Goal: Transaction & Acquisition: Obtain resource

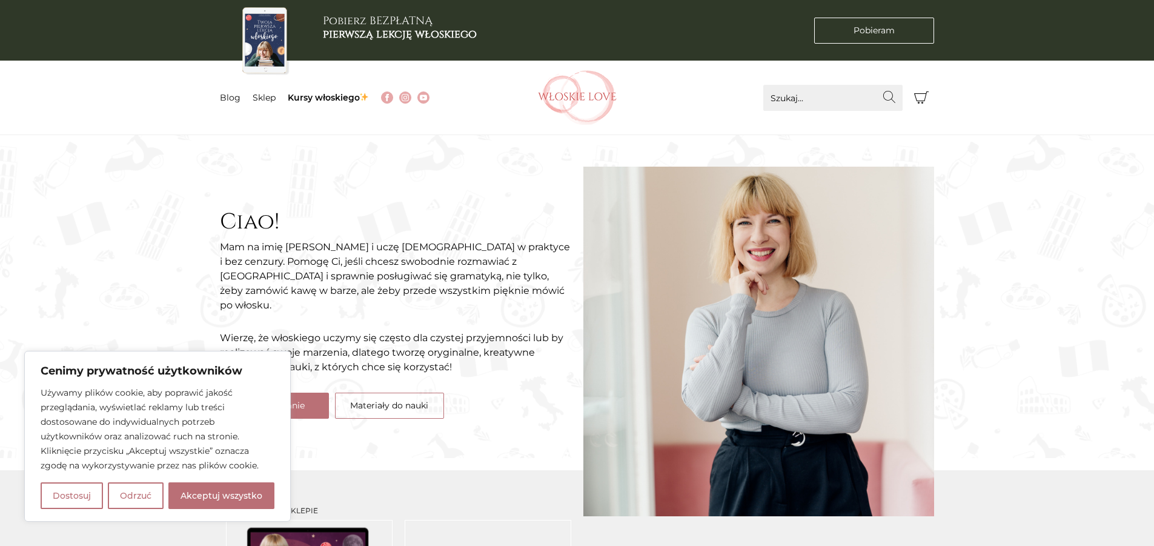
click at [130, 491] on button "Odrzuć" at bounding box center [136, 495] width 56 height 27
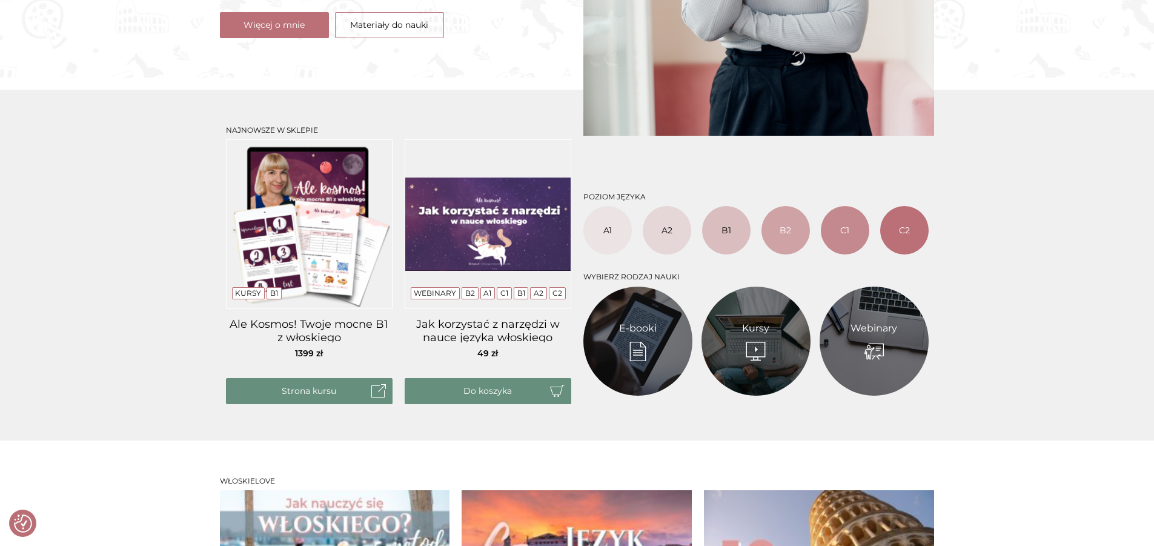
scroll to position [363, 0]
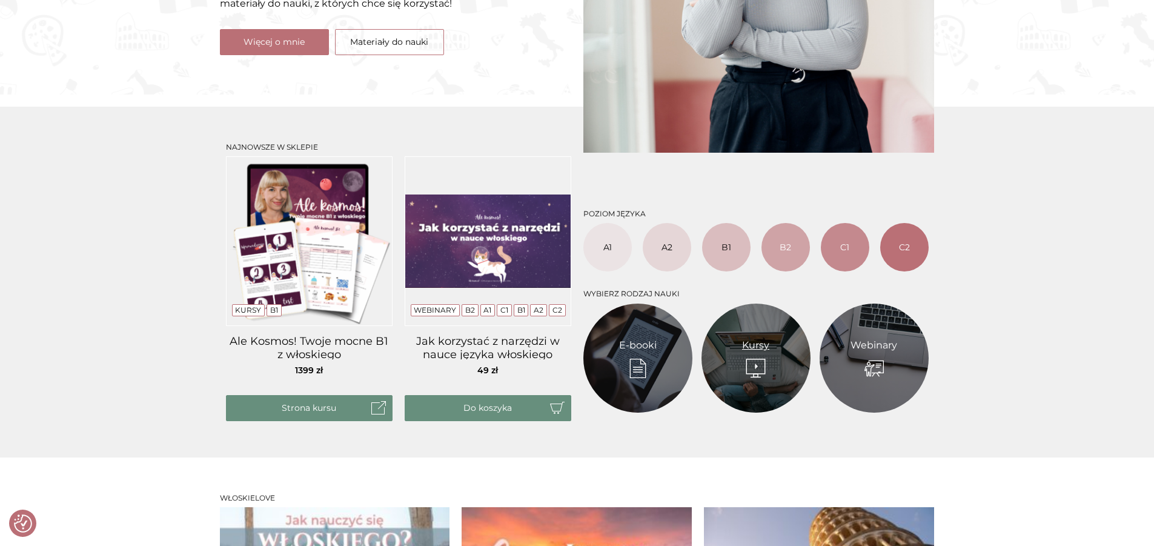
click at [758, 338] on link "Kursy" at bounding box center [755, 345] width 27 height 15
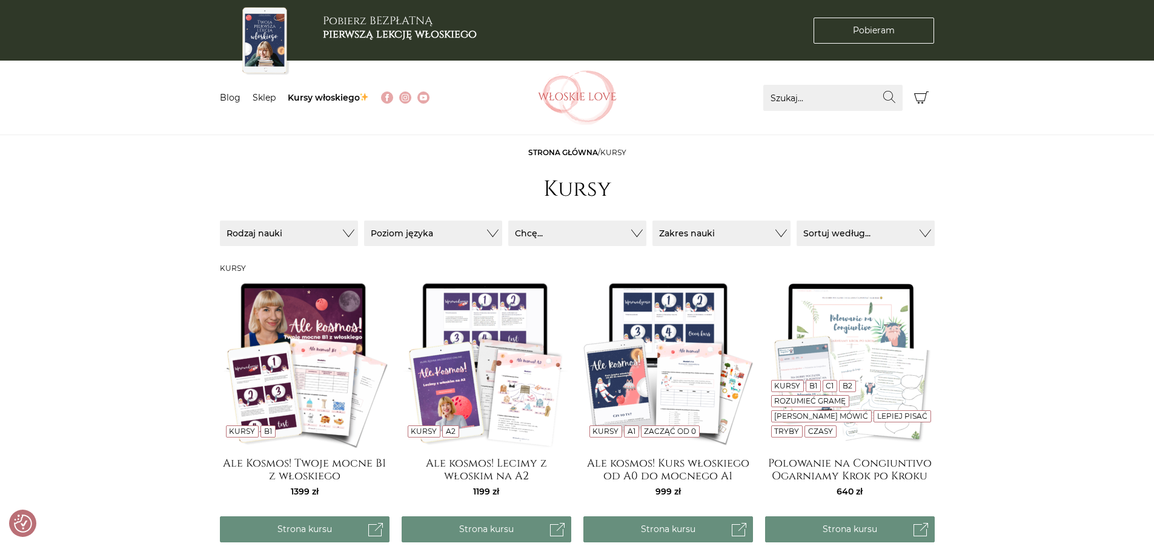
click at [265, 36] on img at bounding box center [265, 41] width 53 height 73
click at [355, 33] on b "pierwszą lekcję włoskiego" at bounding box center [400, 34] width 154 height 15
click at [421, 30] on b "pierwszą lekcję włoskiego" at bounding box center [400, 34] width 154 height 15
click at [879, 37] on link "Pobieram Pobieram" at bounding box center [873, 31] width 121 height 26
